Goal: Information Seeking & Learning: Learn about a topic

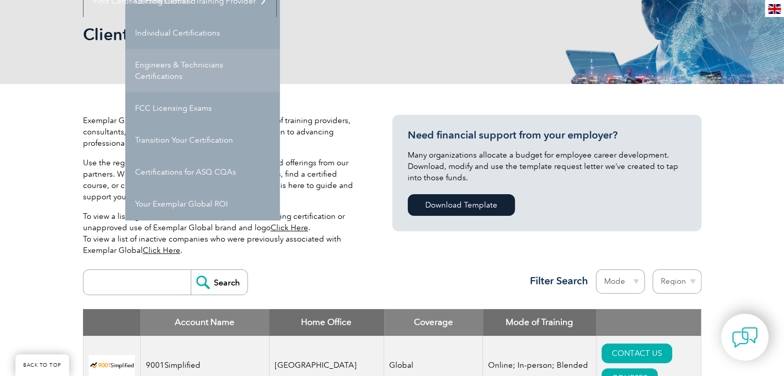
scroll to position [155, 0]
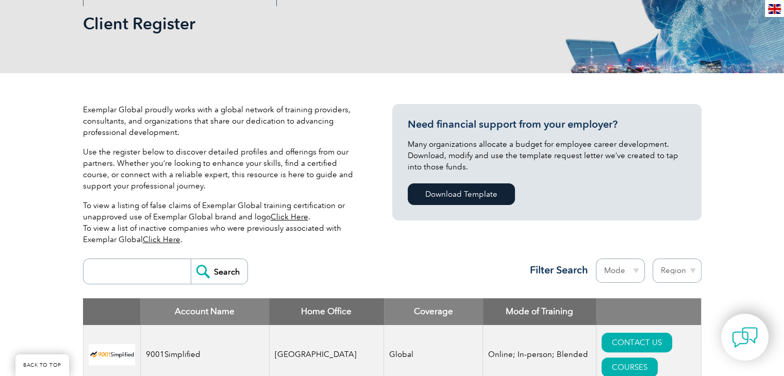
click at [123, 278] on input "search" at bounding box center [140, 271] width 102 height 25
type input "bluestar"
click at [221, 265] on input "Search" at bounding box center [219, 271] width 57 height 25
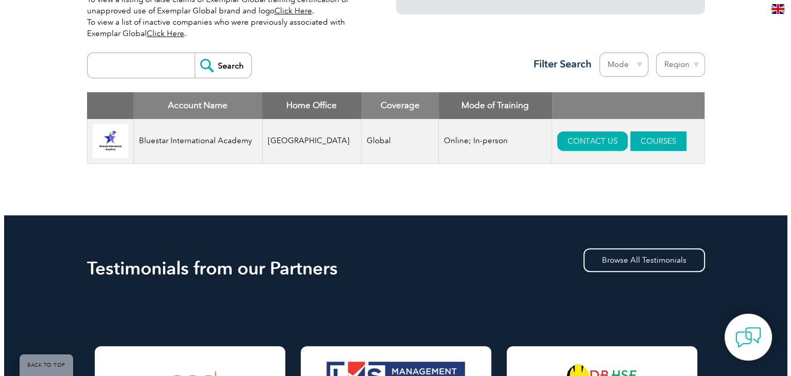
scroll to position [361, 0]
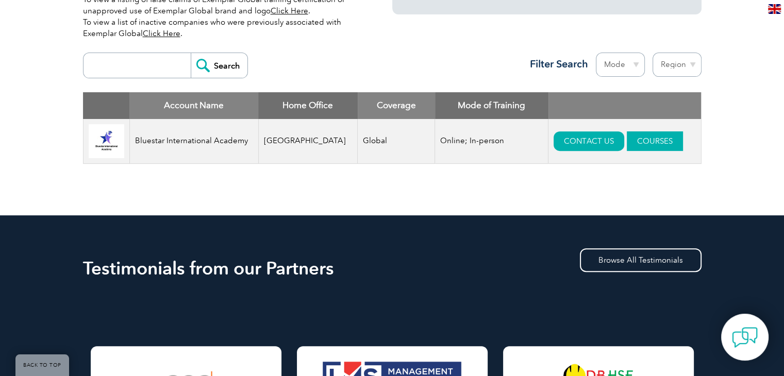
click at [626, 143] on link "COURSES" at bounding box center [654, 141] width 56 height 20
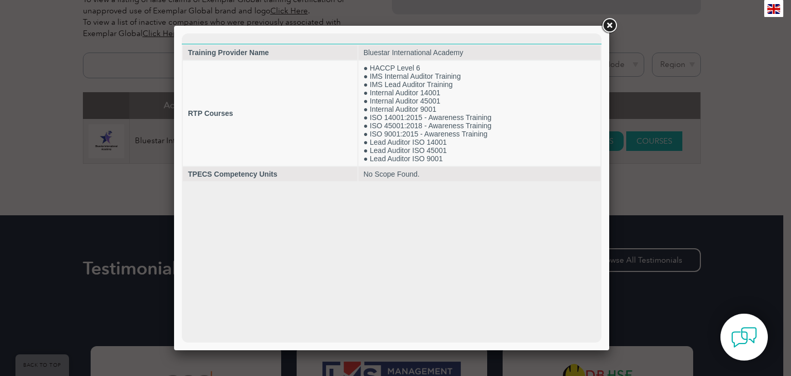
scroll to position [0, 0]
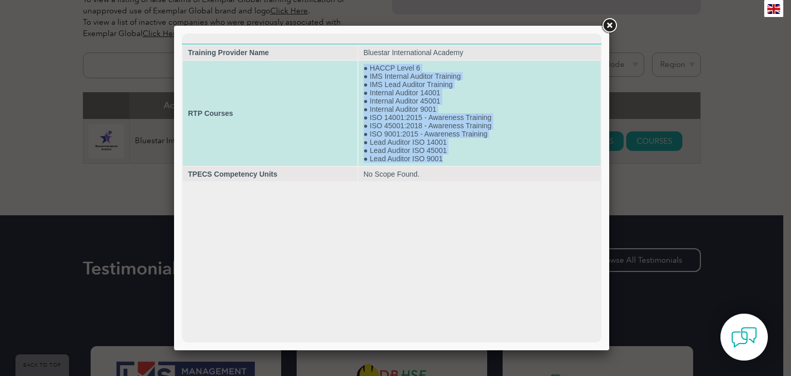
drag, startPoint x: 363, startPoint y: 64, endPoint x: 448, endPoint y: 166, distance: 133.1
click at [447, 166] on td "● HACCP Level 6 ● IMS Internal Auditor Training ● IMS Lead Auditor Training ● I…" at bounding box center [480, 113] width 242 height 105
